Goal: Transaction & Acquisition: Download file/media

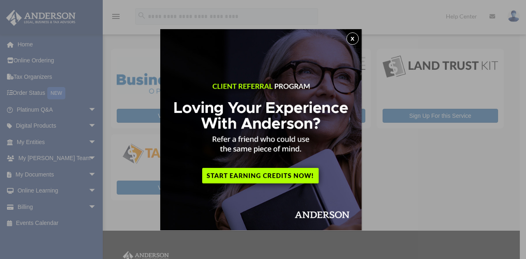
click at [354, 40] on button "x" at bounding box center [352, 38] width 12 height 12
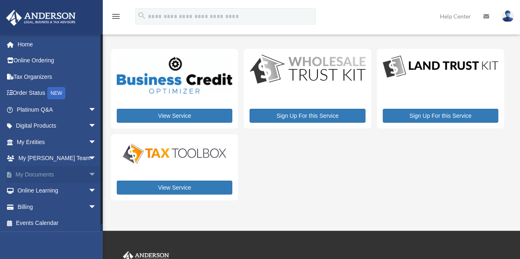
click at [69, 173] on link "My Documents arrow_drop_down" at bounding box center [57, 174] width 103 height 16
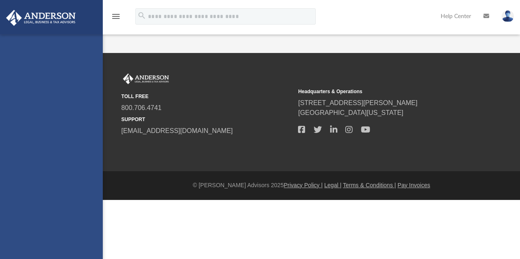
click at [86, 174] on div "[PERSON_NAME][EMAIL_ADDRESS][PERSON_NAME][PERSON_NAME][DOMAIN_NAME] Sign Out [P…" at bounding box center [51, 164] width 103 height 259
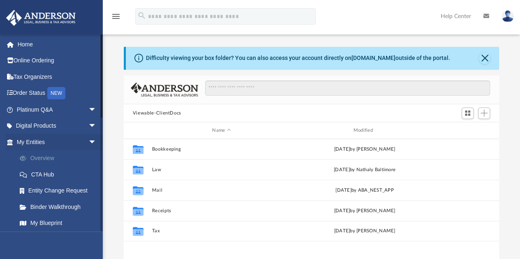
scroll to position [180, 369]
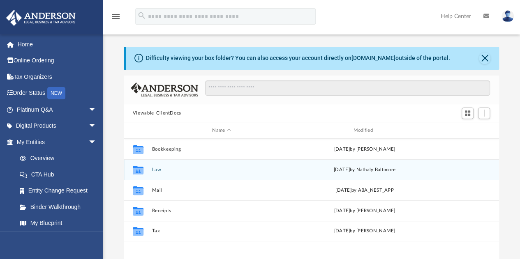
click at [156, 170] on button "Law" at bounding box center [221, 169] width 139 height 5
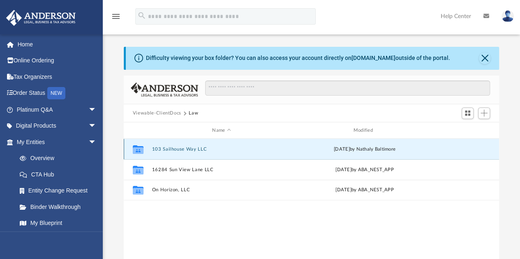
click at [189, 149] on button "103 Sailhouse Way LLC" at bounding box center [221, 149] width 139 height 5
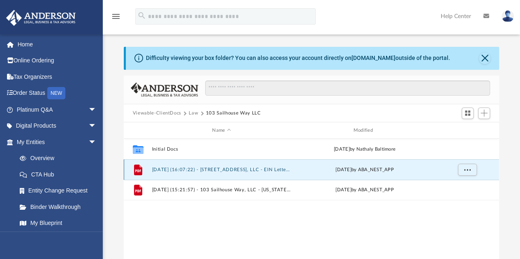
click at [224, 169] on button "2025.06.16 (16:07:22) - 103 Sailhouse Way, LLC - EIN Letter from IRS.pdf" at bounding box center [221, 169] width 139 height 5
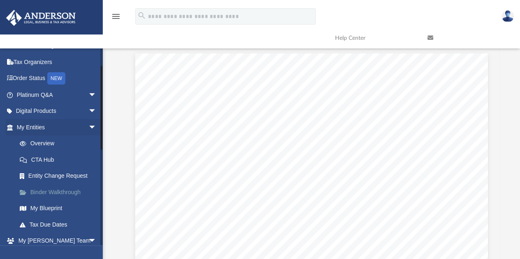
scroll to position [41, 0]
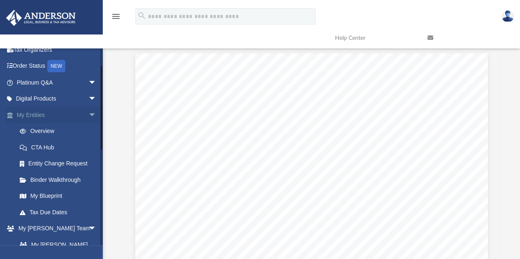
click at [54, 116] on link "My Entities arrow_drop_down" at bounding box center [57, 115] width 103 height 16
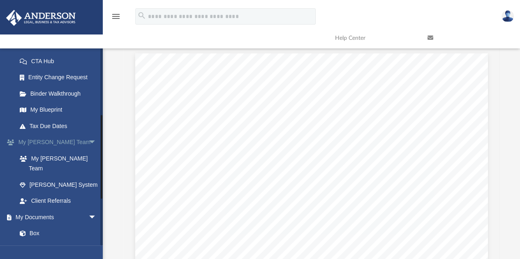
scroll to position [161, 0]
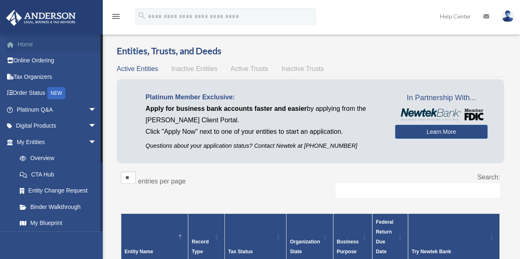
click at [27, 44] on link "Home" at bounding box center [57, 44] width 103 height 16
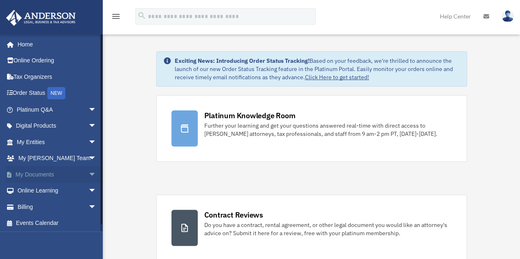
click at [88, 175] on span "arrow_drop_down" at bounding box center [96, 174] width 16 height 17
click at [45, 190] on link "Box" at bounding box center [60, 191] width 97 height 16
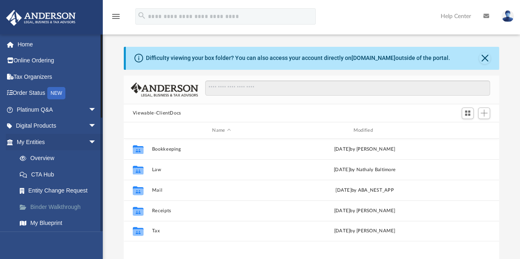
click at [65, 205] on link "Binder Walkthrough" at bounding box center [60, 207] width 97 height 16
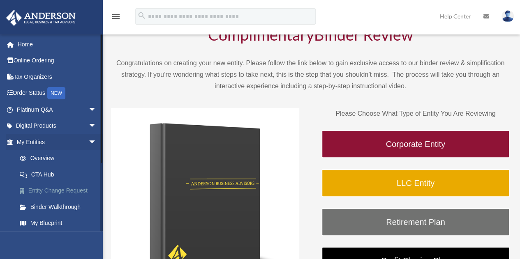
scroll to position [41, 0]
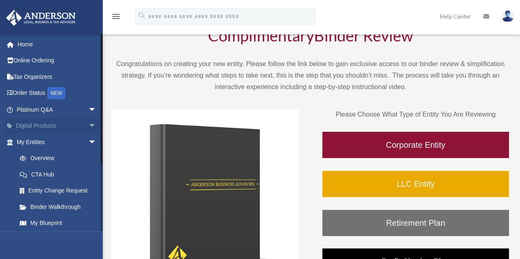
click at [60, 124] on link "Digital Products arrow_drop_down" at bounding box center [57, 126] width 103 height 16
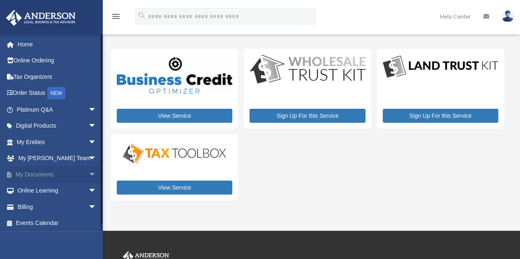
click at [78, 176] on link "My Documents arrow_drop_down" at bounding box center [57, 174] width 103 height 16
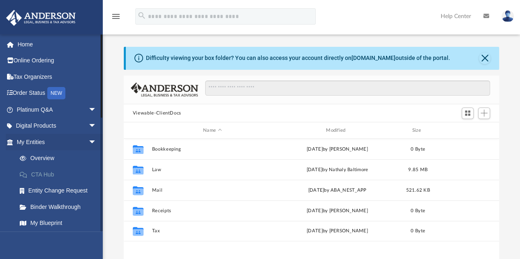
scroll to position [180, 369]
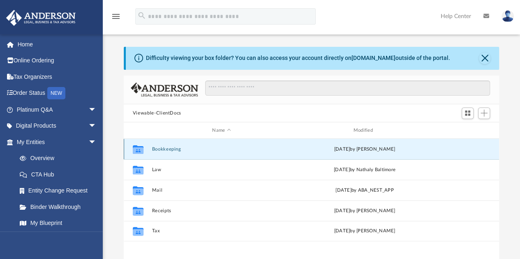
click at [171, 149] on button "Bookkeeping" at bounding box center [221, 149] width 139 height 5
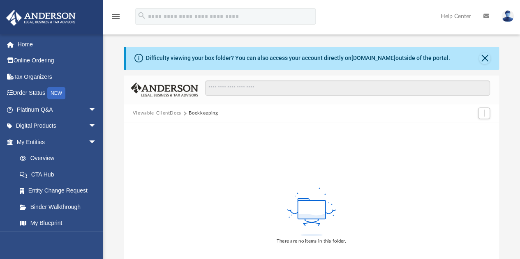
click at [164, 112] on button "Viewable-ClientDocs" at bounding box center [157, 113] width 48 height 7
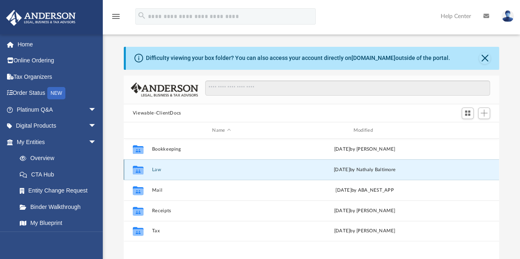
click at [155, 168] on button "Law" at bounding box center [221, 169] width 139 height 5
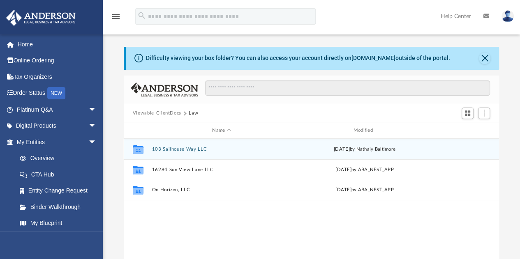
click at [181, 147] on button "103 Sailhouse Way LLC" at bounding box center [221, 149] width 139 height 5
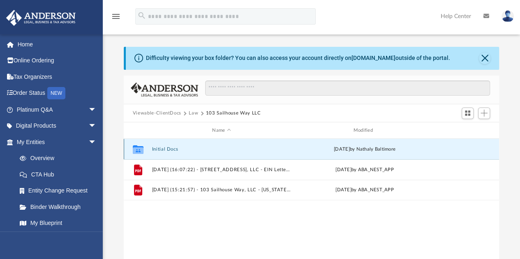
click at [168, 148] on button "Initial Docs" at bounding box center [221, 149] width 139 height 5
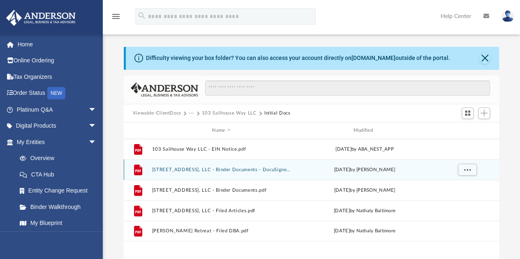
click at [210, 169] on button "103 Sailhouse Way, LLC - Binder Documents - DocuSigned.pdf" at bounding box center [221, 169] width 139 height 5
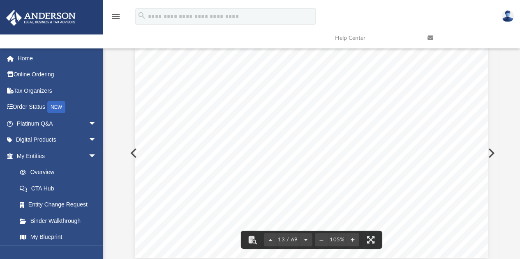
scroll to position [5886, 0]
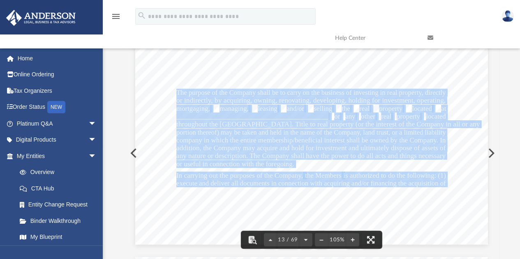
drag, startPoint x: 173, startPoint y: 92, endPoint x: 333, endPoint y: 106, distance: 160.0
click at [334, 106] on div "Company Agreement of 103 Sailhouse Way, LLC Page 1 of 39 COMPANY AGREEMENT OF 1…" at bounding box center [311, 16] width 352 height 456
click at [319, 145] on span "addition, the Company may acquire and hold for investment and ultimately dispos…" at bounding box center [310, 148] width 269 height 7
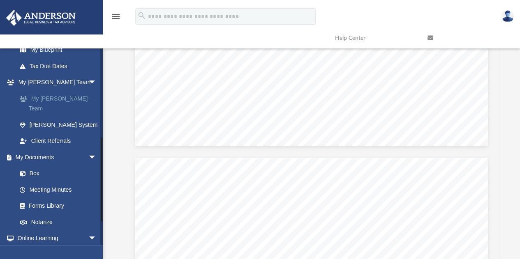
scroll to position [205, 0]
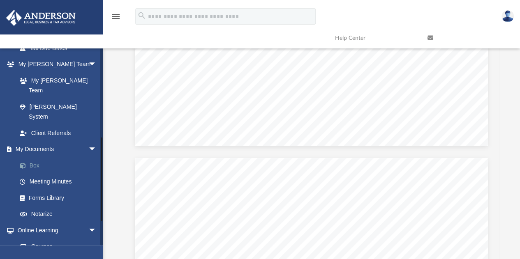
click at [42, 157] on link "Box" at bounding box center [60, 165] width 97 height 16
click at [35, 157] on link "Box" at bounding box center [60, 165] width 97 height 16
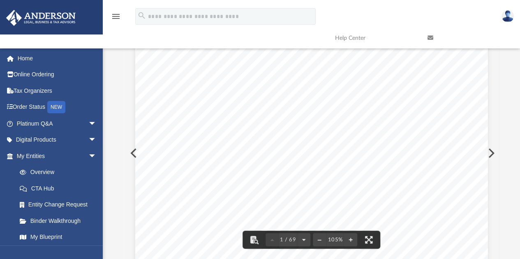
scroll to position [0, 0]
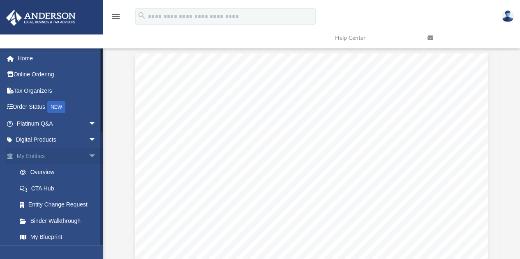
click at [33, 155] on link "My Entities arrow_drop_down" at bounding box center [57, 156] width 103 height 16
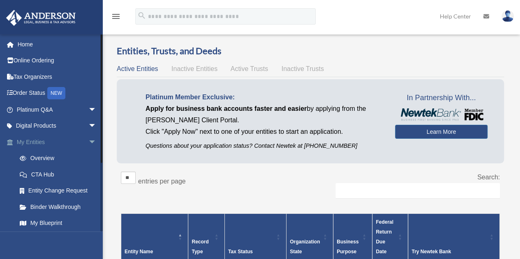
click at [39, 143] on link "My Entities arrow_drop_down" at bounding box center [57, 142] width 103 height 16
click at [88, 142] on span "arrow_drop_down" at bounding box center [96, 142] width 16 height 17
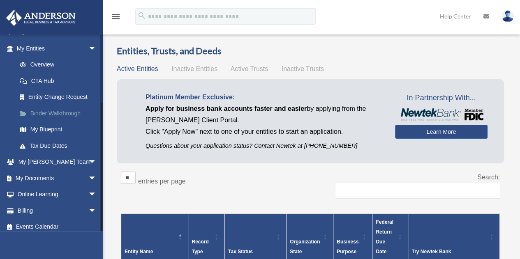
scroll to position [99, 0]
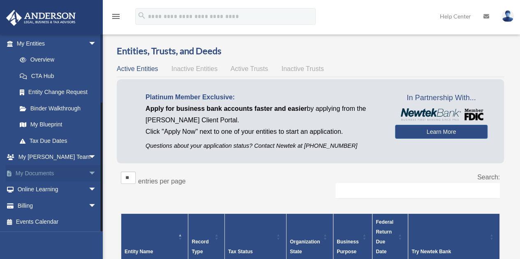
click at [88, 172] on span "arrow_drop_down" at bounding box center [96, 173] width 16 height 17
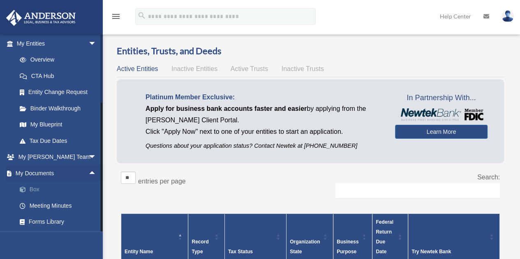
click at [32, 187] on link "Box" at bounding box center [60, 190] width 97 height 16
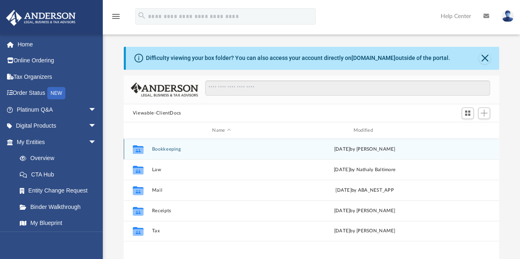
scroll to position [180, 369]
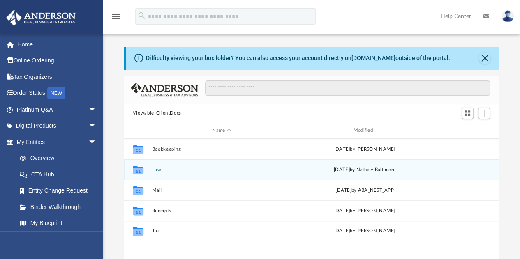
click at [157, 170] on button "Law" at bounding box center [221, 169] width 139 height 5
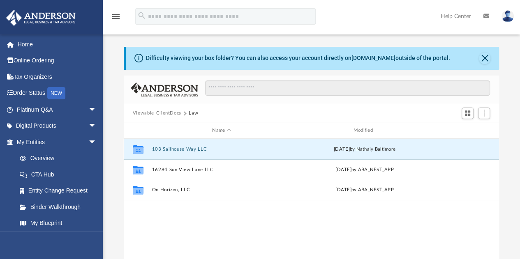
click at [186, 149] on button "103 Sailhouse Way LLC" at bounding box center [221, 149] width 139 height 5
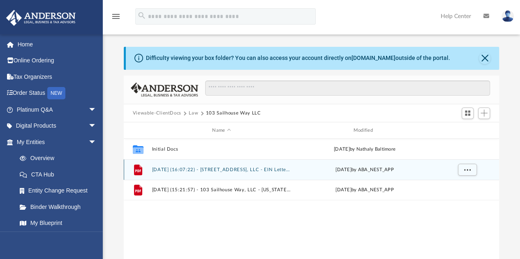
click at [205, 169] on button "[DATE] (16:07:22) - [STREET_ADDRESS], LLC - EIN Letter from IRS.pdf" at bounding box center [221, 169] width 139 height 5
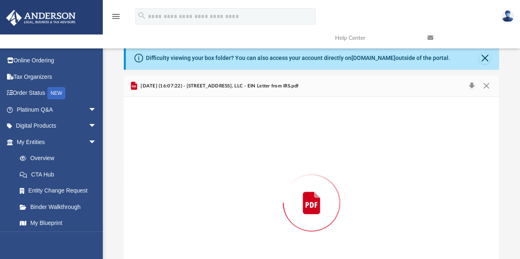
scroll to position [50, 0]
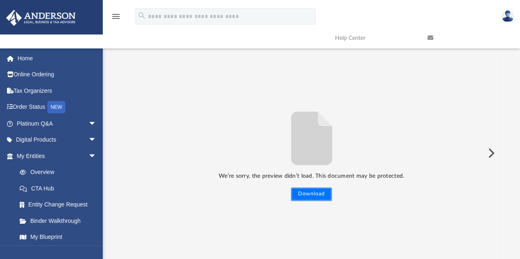
click at [314, 193] on button "Download" at bounding box center [311, 194] width 41 height 13
